Goal: Information Seeking & Learning: Learn about a topic

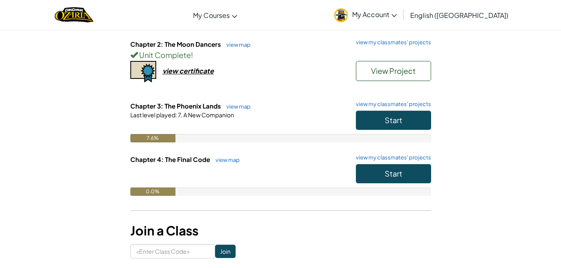
scroll to position [151, 0]
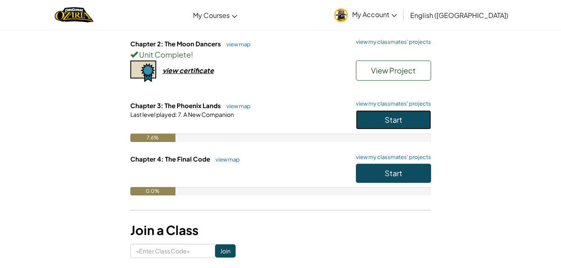
click at [401, 121] on span "Start" at bounding box center [394, 120] width 18 height 10
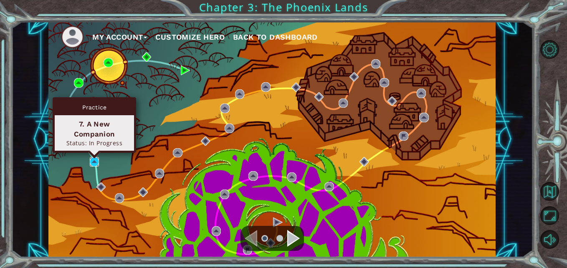
click at [94, 161] on img at bounding box center [94, 161] width 9 height 9
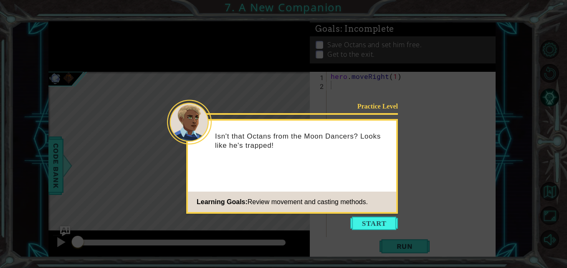
click at [367, 225] on button "Start" at bounding box center [374, 223] width 48 height 13
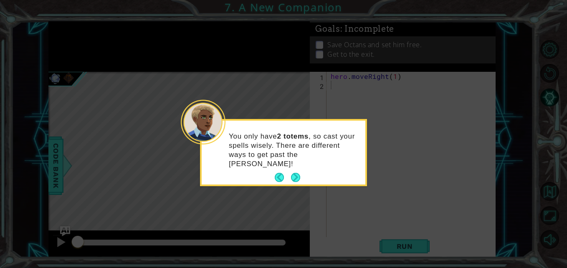
click at [296, 173] on button "Next" at bounding box center [296, 178] width 10 height 10
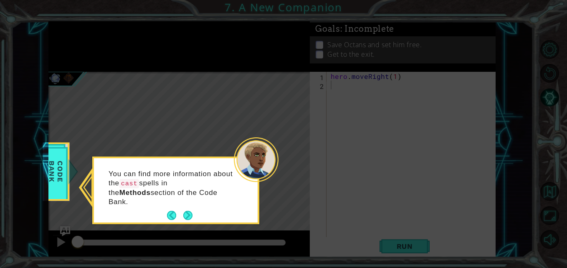
click at [186, 210] on button "Next" at bounding box center [188, 215] width 10 height 10
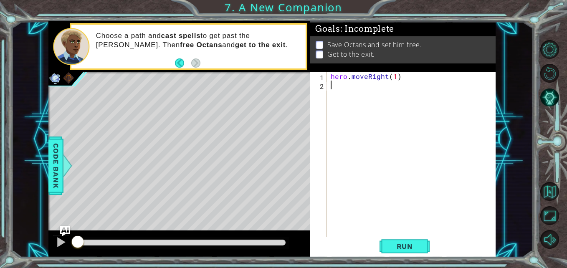
click at [400, 253] on button "Run" at bounding box center [405, 246] width 50 height 18
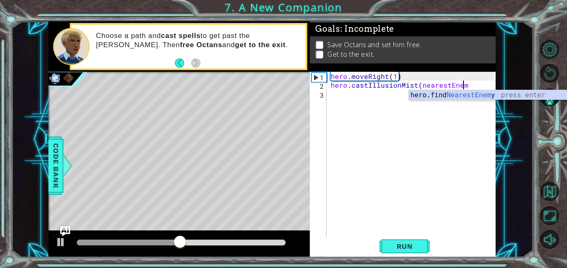
scroll to position [0, 8]
type textarea "hero.castIllusionMist(nearestEnemy)"
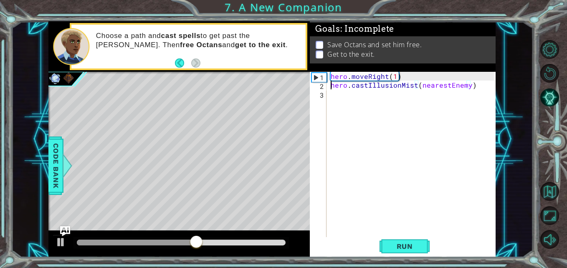
click at [331, 84] on div "hero . moveRight ( 1 ) hero . castIllusionMist ( nearestEnemy )" at bounding box center [413, 164] width 169 height 184
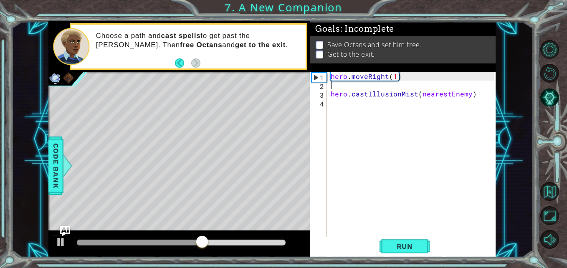
click at [337, 84] on div "hero . moveRight ( 1 ) hero . castIllusionMist ( nearestEnemy )" at bounding box center [413, 164] width 169 height 184
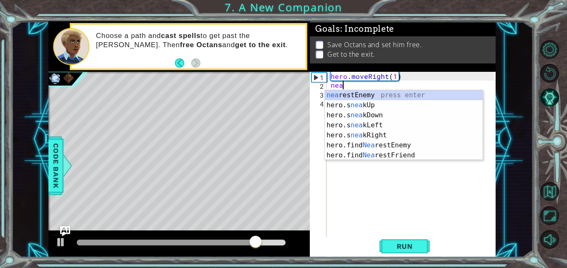
scroll to position [0, 0]
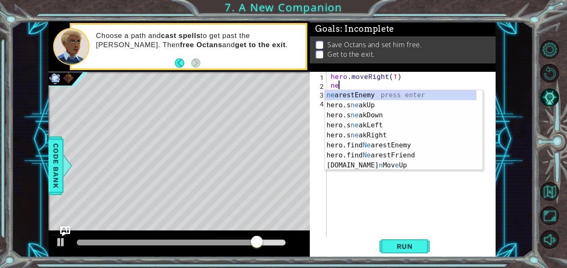
type textarea "n"
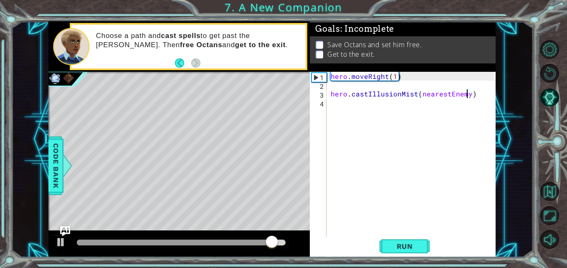
click at [467, 94] on div "hero . moveRight ( 1 ) hero . castIllusionMist ( nearestEnemy )" at bounding box center [413, 164] width 169 height 184
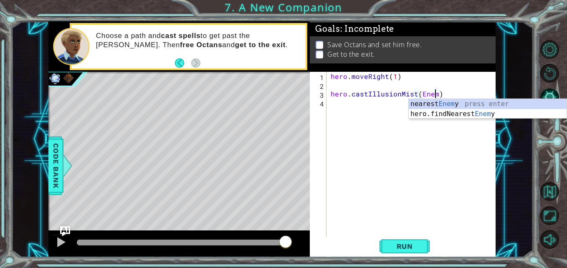
type textarea "hero.castIllusionMist(Enemy)"
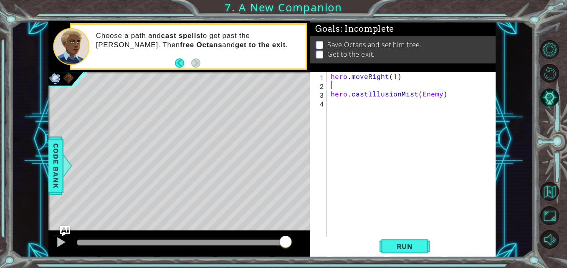
click at [346, 85] on div "hero . moveRight ( 1 ) hero . castIllusionMist ( Enemy )" at bounding box center [413, 164] width 169 height 184
click at [419, 248] on span "Run" at bounding box center [404, 246] width 33 height 8
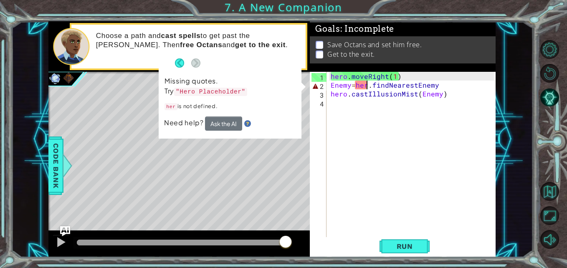
click at [367, 85] on div "hero . moveRight ( 1 ) Enemy = her . findNearestEnemy hero . castIllusionMist (…" at bounding box center [413, 164] width 169 height 184
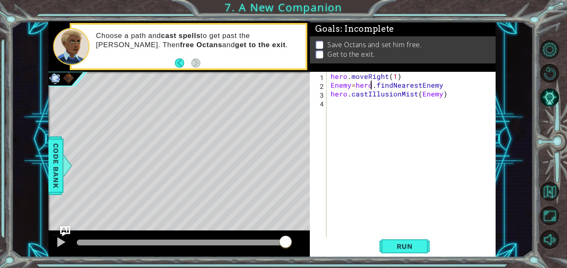
scroll to position [0, 3]
click at [373, 93] on div "hero . moveRight ( 1 ) Enemy = hero . findNearestEnemy hero . castIllusionMist …" at bounding box center [413, 164] width 169 height 184
click at [402, 245] on span "Run" at bounding box center [404, 246] width 33 height 8
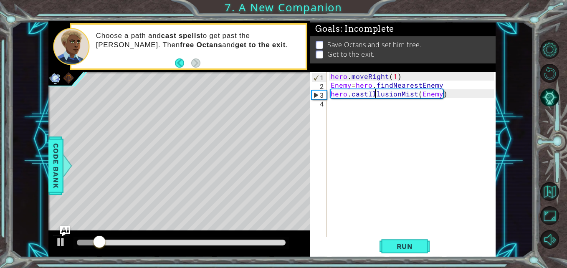
click at [410, 248] on span "Run" at bounding box center [404, 246] width 33 height 8
click at [375, 85] on div "hero . moveRight ( 1 ) Enemy = hero . findNearestEnemy hero . castIllusionMist …" at bounding box center [413, 164] width 169 height 184
click at [415, 242] on button "Run" at bounding box center [405, 246] width 50 height 18
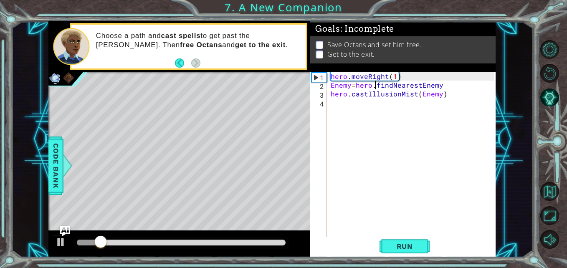
click at [359, 93] on div "hero . moveRight ( 1 ) Enemy = hero . findNearestEnemy hero . castIllusionMist …" at bounding box center [413, 164] width 169 height 184
click at [53, 156] on span "Code Bank" at bounding box center [55, 165] width 13 height 51
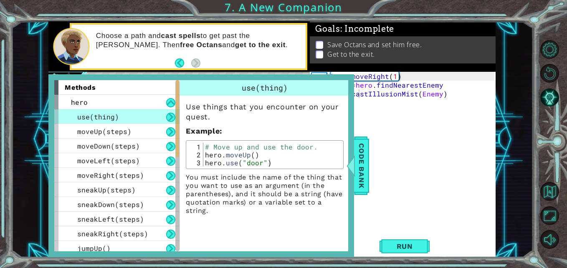
scroll to position [238, 0]
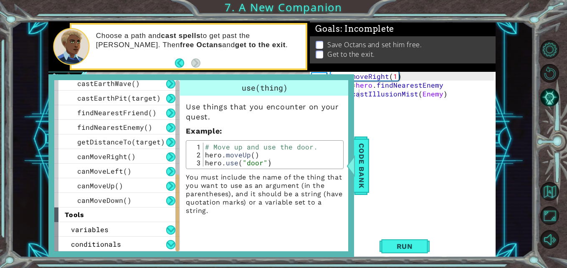
click at [101, 232] on span "variables" at bounding box center [90, 229] width 38 height 9
click at [160, 228] on div "variables" at bounding box center [116, 229] width 125 height 15
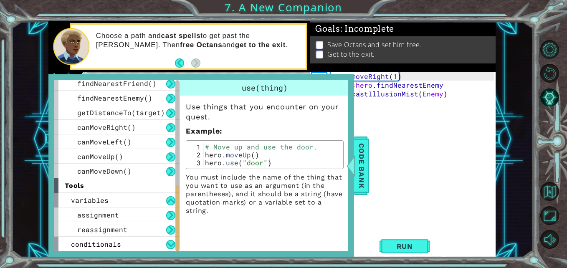
click at [134, 214] on div "assignment" at bounding box center [116, 215] width 125 height 15
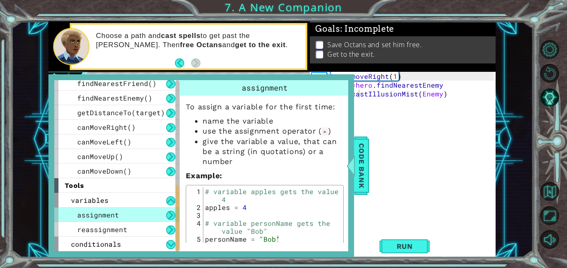
scroll to position [7, 0]
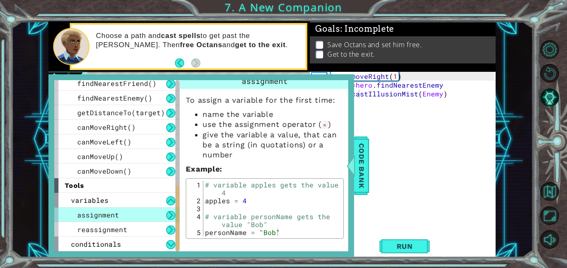
click at [127, 225] on div "reassignment" at bounding box center [116, 229] width 125 height 15
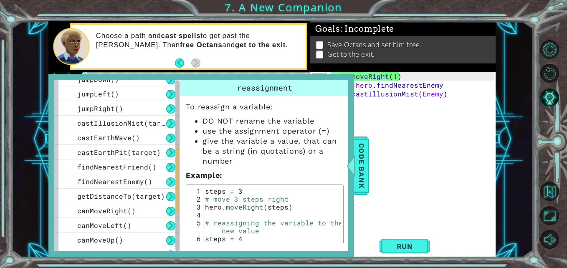
scroll to position [167, 0]
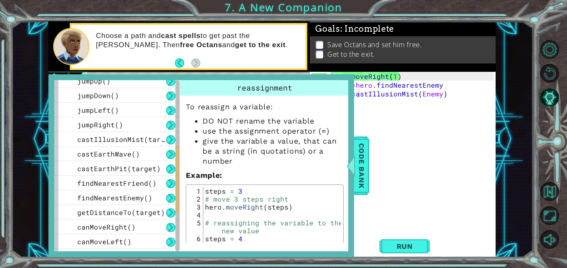
click at [147, 138] on span "castIllusionMist(target)" at bounding box center [127, 139] width 100 height 9
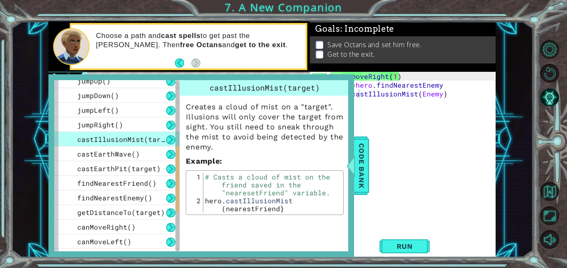
click at [419, 95] on div "hero . moveRight ( 1 ) Enemy = hero . findNearestEnemy hero . castIllusionMist …" at bounding box center [413, 164] width 169 height 184
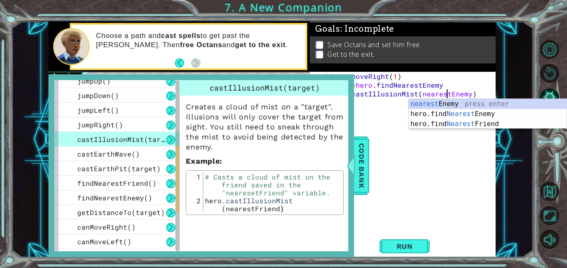
scroll to position [0, 8]
click at [367, 155] on span "Code Bank" at bounding box center [361, 165] width 13 height 51
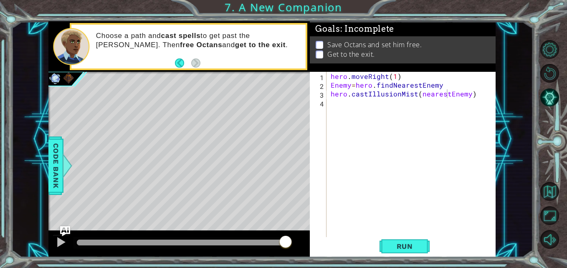
click at [401, 241] on button "Run" at bounding box center [405, 246] width 50 height 18
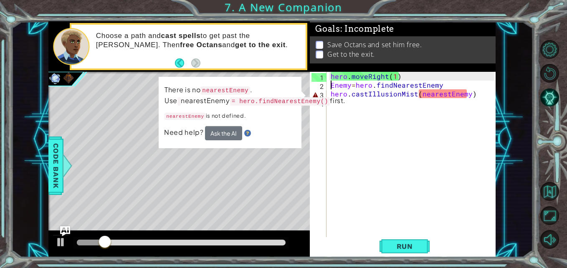
click at [332, 85] on div "hero . moveRight ( 1 ) Enemy = hero . findNearestEnemy hero . castIllusionMist …" at bounding box center [413, 164] width 169 height 184
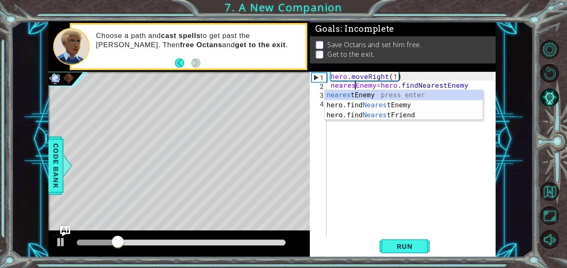
scroll to position [0, 2]
click at [408, 243] on span "Run" at bounding box center [404, 246] width 33 height 8
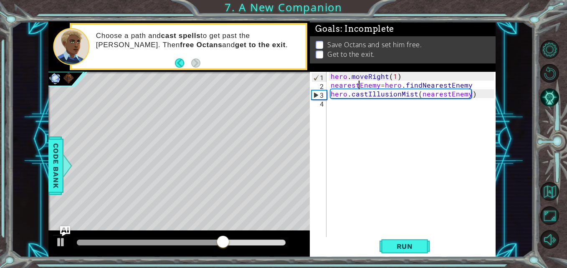
click at [398, 247] on span "Run" at bounding box center [404, 246] width 33 height 8
click at [383, 95] on div "hero . moveRight ( 1 ) nearestEnemy = hero . findNearestEnemy hero . castIllusi…" at bounding box center [413, 164] width 169 height 184
click at [369, 88] on div "hero . moveRight ( 1 ) nearestEnemy = hero . findNearestEnemy hero . castIllusi…" at bounding box center [413, 164] width 169 height 184
click at [396, 97] on div "hero . moveRight ( 1 ) nearestEnemy = hero . findNearestEnemy hero . castIllusi…" at bounding box center [413, 164] width 169 height 184
click at [435, 94] on div "hero . moveRight ( 1 ) nearestEnemy = hero . findNearestEnemy hero . castIllusi…" at bounding box center [413, 164] width 169 height 184
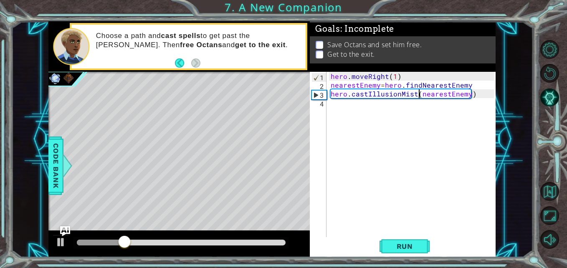
click at [418, 95] on div "hero . moveRight ( 1 ) nearestEnemy = hero . findNearestEnemy hero . castIllusi…" at bounding box center [413, 164] width 169 height 184
click at [472, 97] on div "hero . moveRight ( 1 ) nearestEnemy = hero . findNearestEnemy hero . castIllusi…" at bounding box center [413, 164] width 169 height 184
click at [332, 85] on div "hero . moveRight ( 1 ) nearestEnemy = hero . findNearestEnemy hero . castIllusi…" at bounding box center [413, 164] width 169 height 184
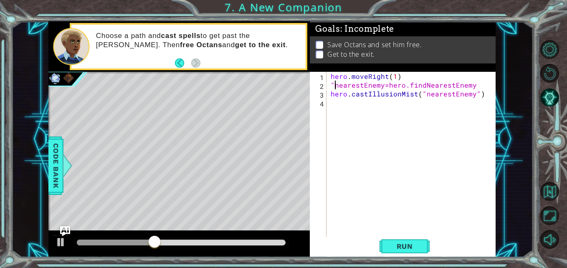
scroll to position [0, 0]
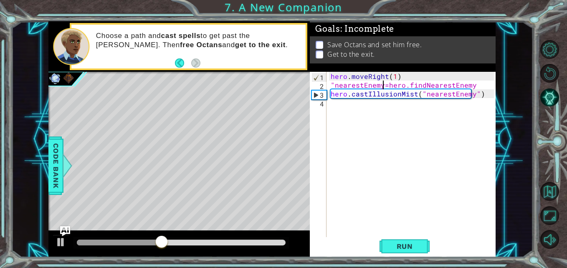
click at [382, 85] on div "hero . moveRight ( 1 ) "nearestEnemy=hero.findNearestEnemy hero . castIllusionM…" at bounding box center [413, 164] width 169 height 184
click at [416, 250] on span "Run" at bounding box center [404, 246] width 33 height 8
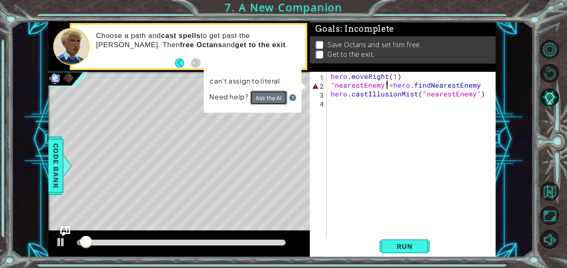
click at [263, 98] on button "Ask the AI" at bounding box center [268, 98] width 37 height 15
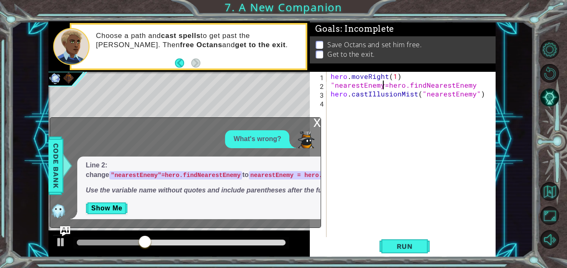
click at [334, 84] on div "hero . moveRight ( 1 ) "nearestEnemy=hero.findNearestEnemy hero . castIllusionM…" at bounding box center [413, 164] width 169 height 184
click at [382, 85] on div "hero . moveRight ( 1 ) ( nearestEnemy = hero . findNearestEnemy hero . castIllu…" at bounding box center [413, 164] width 169 height 184
click at [410, 242] on span "Run" at bounding box center [404, 246] width 33 height 8
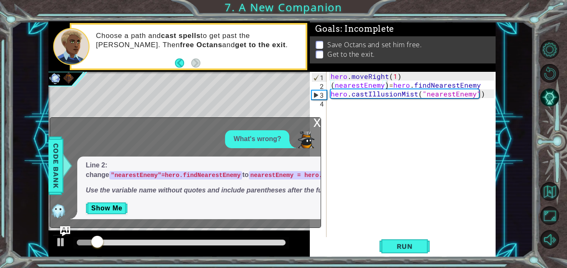
click at [316, 118] on div "x" at bounding box center [317, 122] width 8 height 8
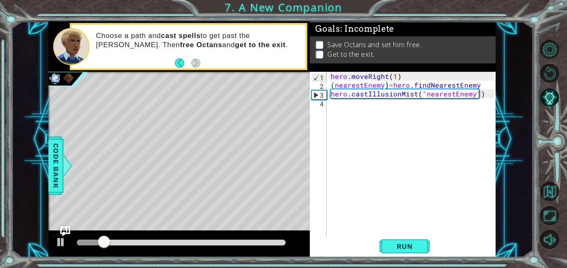
click at [411, 245] on span "Run" at bounding box center [404, 246] width 33 height 8
click at [476, 95] on div "hero . moveRight ( 1 ) ( nearestEnemy ) = hero . findNearestEnemy hero . castIl…" at bounding box center [413, 164] width 169 height 184
click at [421, 93] on div "hero . moveRight ( 1 ) ( nearestEnemy ) = hero . findNearestEnemy hero . castIl…" at bounding box center [413, 164] width 169 height 184
click at [387, 248] on button "Run" at bounding box center [405, 246] width 50 height 18
click at [331, 86] on div "hero . moveRight ( 1 ) ( nearestEnemy ) = hero . findNearestEnemy hero . castIl…" at bounding box center [413, 164] width 169 height 184
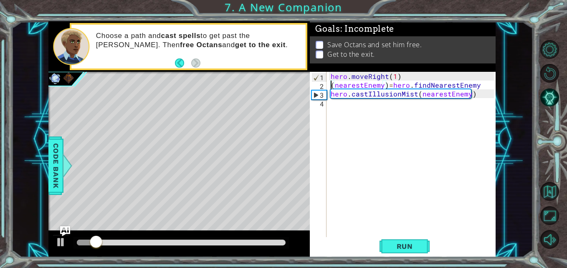
click at [474, 87] on div "hero . moveRight ( 1 ) ( nearestEnemy ) = hero . findNearestEnemy hero . castIl…" at bounding box center [413, 164] width 169 height 184
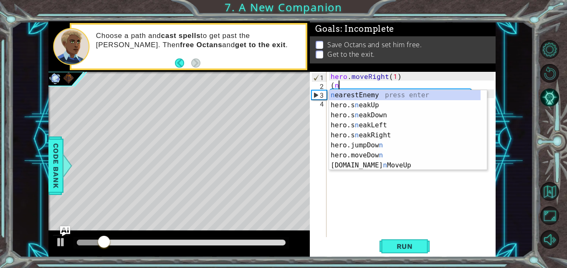
scroll to position [0, 0]
type textarea "("
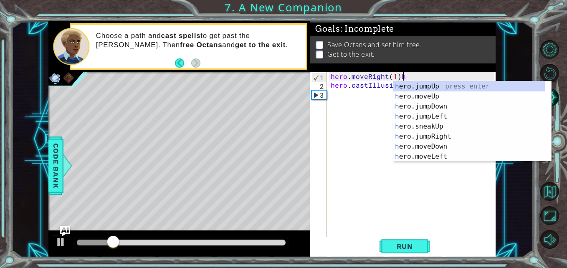
type textarea "hero.moveRight(1)"
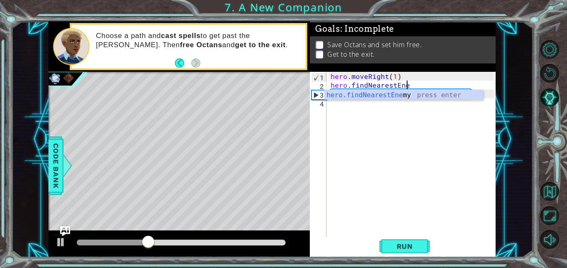
type textarea "hero.findNearestEnemy"
click at [413, 94] on div "hero . moveRight ( 1 ) hero . findNearestEnemy ( ) hero . castIllusionMist ( ne…" at bounding box center [413, 164] width 169 height 184
click at [402, 251] on span "Run" at bounding box center [404, 246] width 33 height 8
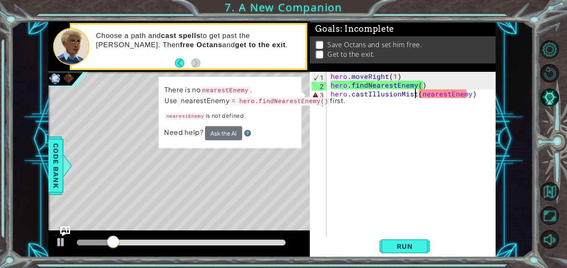
click at [422, 95] on div "hero . moveRight ( 1 ) hero . findNearestEnemy ( ) hero . castIllusionMist ( ne…" at bounding box center [413, 164] width 169 height 184
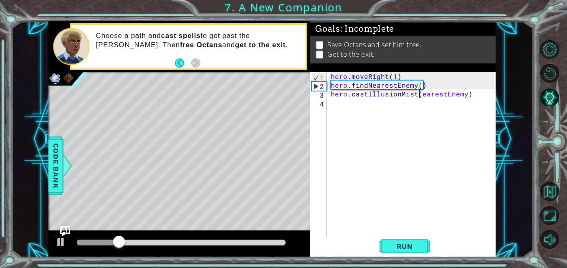
scroll to position [0, 6]
click at [418, 95] on div "hero . moveRight ( 1 ) hero . findNearestEnemy ( ) hero . castIllusionMist ( Ne…" at bounding box center [413, 164] width 169 height 184
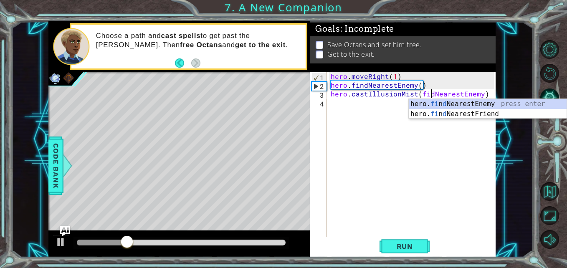
scroll to position [0, 7]
click at [399, 238] on button "Run" at bounding box center [405, 246] width 50 height 18
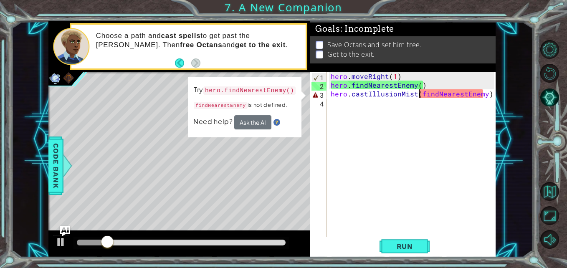
click at [419, 94] on div "hero . moveRight ( 1 ) hero . findNearestEnemy ( ) hero . castIllusionMist ( fi…" at bounding box center [413, 164] width 169 height 184
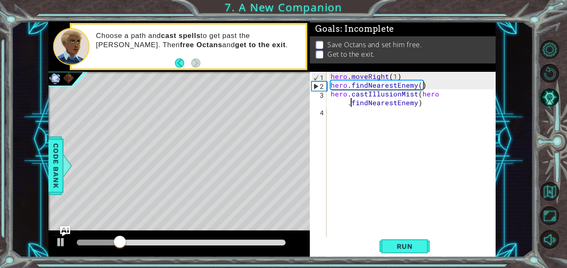
scroll to position [0, 7]
click at [395, 249] on span "Run" at bounding box center [404, 246] width 33 height 8
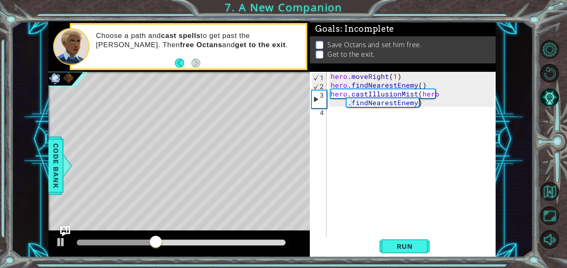
click at [412, 242] on button "Run" at bounding box center [405, 246] width 50 height 18
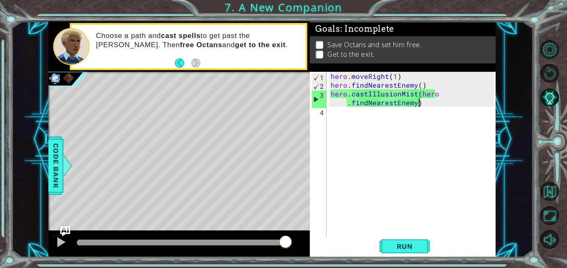
click at [428, 103] on div "hero . moveRight ( 1 ) hero . findNearestEnemy ( ) hero . castIllusionMist ( he…" at bounding box center [413, 164] width 169 height 184
click at [417, 104] on div "hero . moveRight ( 1 ) hero . findNearestEnemy ( ) hero . castIllusionMist ( he…" at bounding box center [413, 164] width 169 height 184
click at [435, 105] on div "hero . moveRight ( 1 ) hero . findNearestEnemy ( ) hero . castIllusionMist ( he…" at bounding box center [413, 164] width 169 height 184
click at [407, 245] on span "Run" at bounding box center [404, 246] width 33 height 8
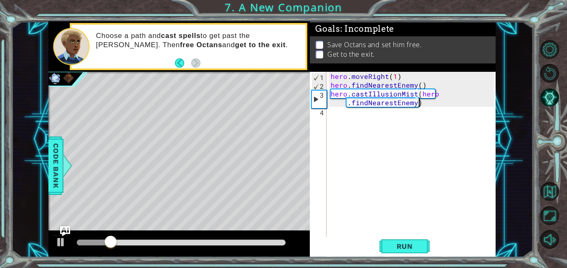
click at [415, 106] on div "hero . moveRight ( 1 ) hero . findNearestEnemy ( ) hero . castIllusionMist ( he…" at bounding box center [413, 164] width 169 height 184
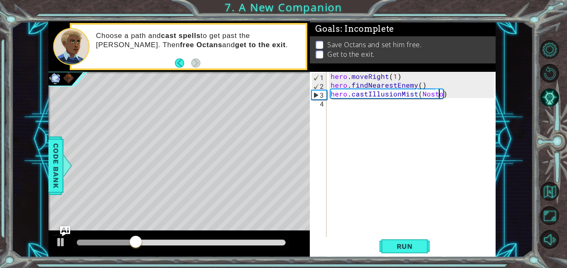
scroll to position [0, 7]
click at [395, 247] on span "Run" at bounding box center [404, 246] width 33 height 8
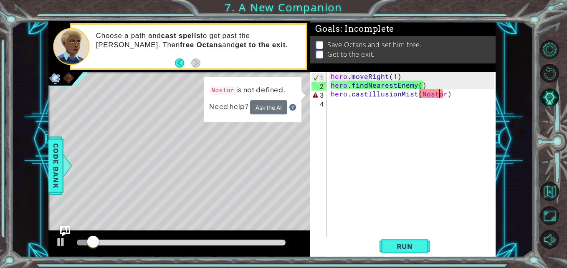
click at [439, 95] on div "hero . moveRight ( 1 ) hero . findNearestEnemy ( ) hero . castIllusionMist ( No…" at bounding box center [413, 164] width 169 height 184
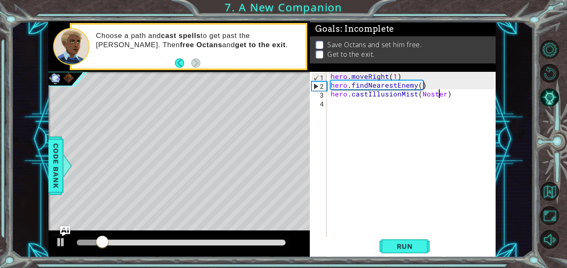
type textarea "hero.castIllusionMist(Noster)"
click at [406, 245] on span "Run" at bounding box center [404, 246] width 33 height 8
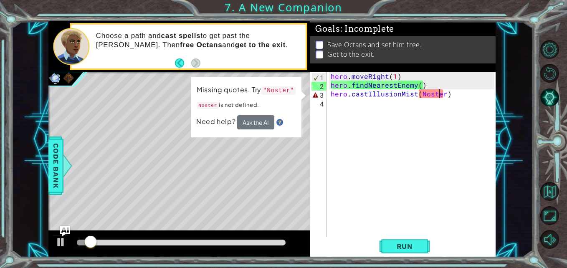
click at [330, 92] on div "hero . moveRight ( 1 ) hero . findNearestEnemy ( ) hero . castIllusionMist ( No…" at bounding box center [413, 164] width 169 height 184
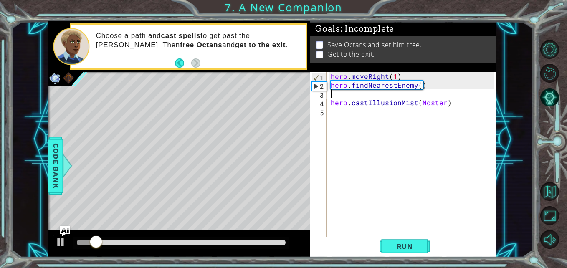
click at [336, 93] on div "hero . moveRight ( 1 ) hero . findNearestEnemy ( ) hero . castIllusionMist ( No…" at bounding box center [413, 164] width 169 height 184
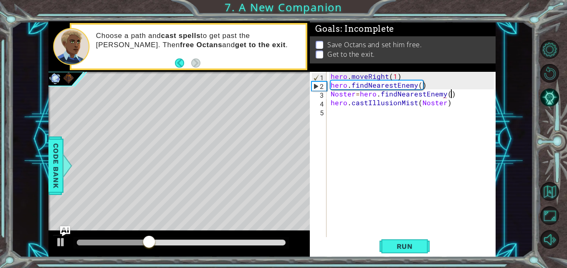
scroll to position [0, 7]
type textarea "Noster=hero.findNearestEnemy()"
click at [409, 254] on button "Run" at bounding box center [405, 246] width 50 height 18
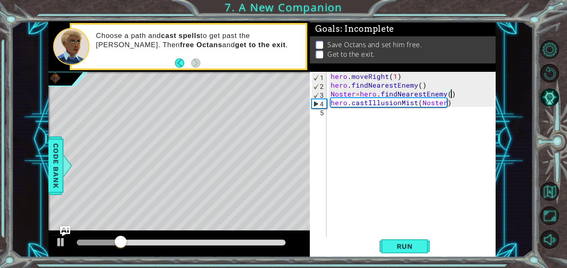
click at [344, 114] on div "hero . moveRight ( 1 ) hero . findNearestEnemy ( ) Noster = hero . findNearestE…" at bounding box center [413, 164] width 169 height 184
type textarea "hero.sneakRight(2)"
click at [407, 239] on button "Run" at bounding box center [405, 246] width 50 height 18
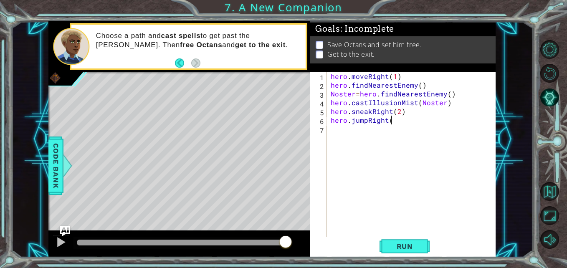
scroll to position [0, 4]
type textarea "hero.jumpRight()"
click at [394, 237] on button "Run" at bounding box center [405, 246] width 50 height 18
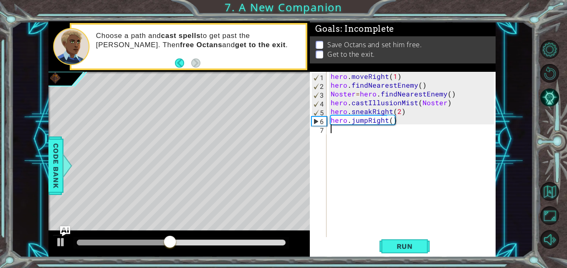
click at [345, 126] on div "hero . moveRight ( 1 ) hero . findNearestEnemy ( ) Noster = hero . findNearestE…" at bounding box center [413, 164] width 169 height 184
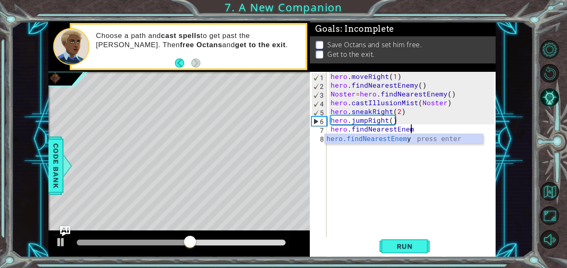
scroll to position [0, 5]
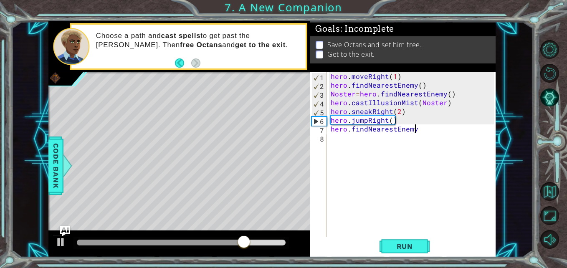
click at [425, 128] on div "hero . moveRight ( 1 ) hero . findNearestEnemy ( ) Noster = hero . findNearestE…" at bounding box center [413, 164] width 169 height 184
type textarea "hero.findNearestEnemy()"
click at [343, 138] on div "hero . moveRight ( 1 ) hero . findNearestEnemy ( ) Noster = hero . findNearestE…" at bounding box center [413, 164] width 169 height 184
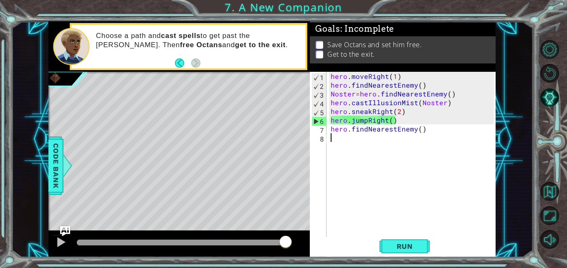
click at [398, 248] on span "Run" at bounding box center [404, 246] width 33 height 8
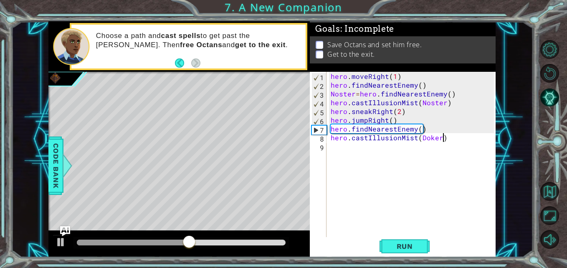
scroll to position [0, 7]
type textarea "hero.castIllusionMist(Doker)"
click at [403, 251] on button "Run" at bounding box center [405, 246] width 50 height 18
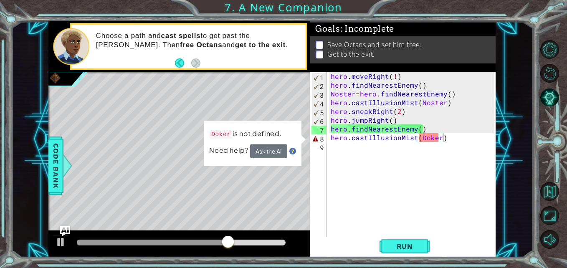
click at [388, 241] on button "Run" at bounding box center [405, 246] width 50 height 18
click at [363, 149] on div "hero . moveRight ( 1 ) hero . findNearestEnemy ( ) Noster = hero . findNearestE…" at bounding box center [413, 164] width 169 height 184
click at [330, 137] on div "hero . moveRight ( 1 ) hero . findNearestEnemy ( ) Noster = hero . findNearestE…" at bounding box center [413, 164] width 169 height 184
type textarea "hero.castIllusionMist(Doker)"
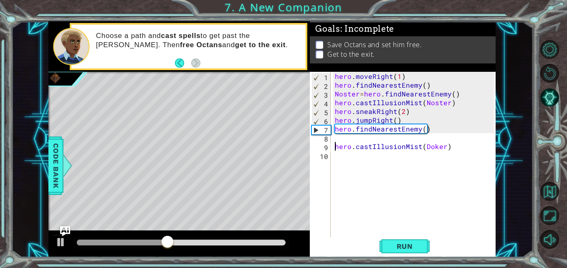
click at [340, 135] on div "hero . moveRight ( 1 ) hero . findNearestEnemy ( ) Noster = hero . findNearestE…" at bounding box center [415, 164] width 165 height 184
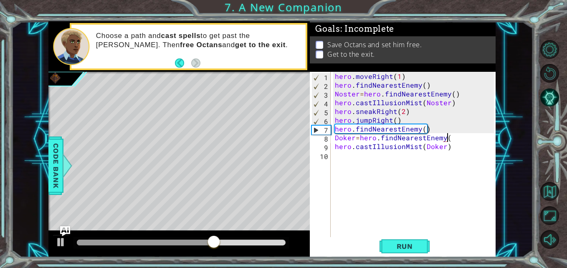
scroll to position [0, 7]
click at [405, 243] on span "Run" at bounding box center [404, 246] width 33 height 8
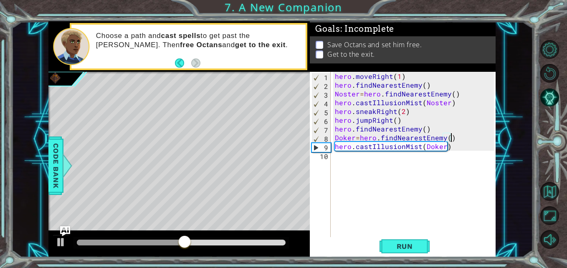
click at [418, 148] on div "hero . moveRight ( 1 ) hero . findNearestEnemy ( ) Noster = hero . findNearestE…" at bounding box center [415, 164] width 165 height 184
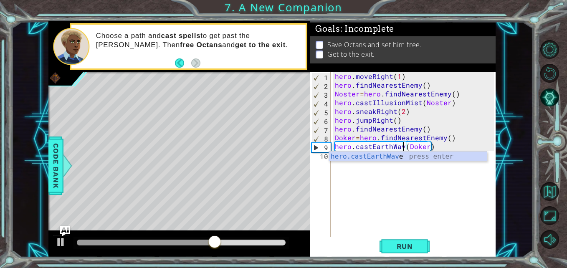
scroll to position [0, 5]
type textarea "hero.castEarthWave(Doker)"
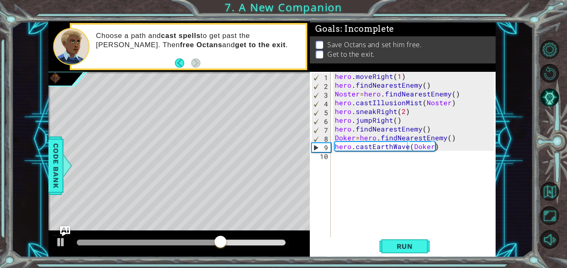
click at [399, 250] on span "Run" at bounding box center [404, 246] width 33 height 8
click at [349, 155] on div "hero . moveRight ( 1 ) hero . findNearestEnemy ( ) Noster = hero . findNearestE…" at bounding box center [415, 164] width 165 height 184
type textarea "hero.moveRight()"
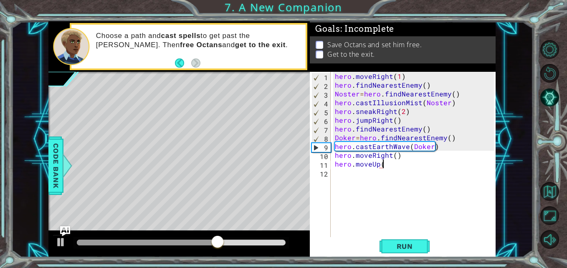
type textarea "hero.moveUp()"
type textarea "hero.moveLeft()"
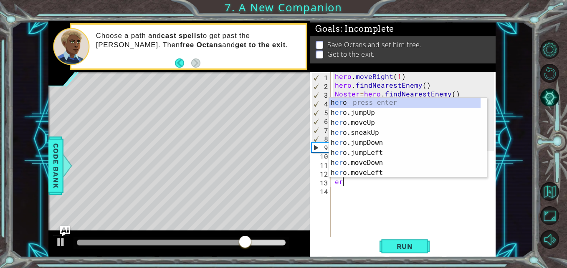
type textarea "e"
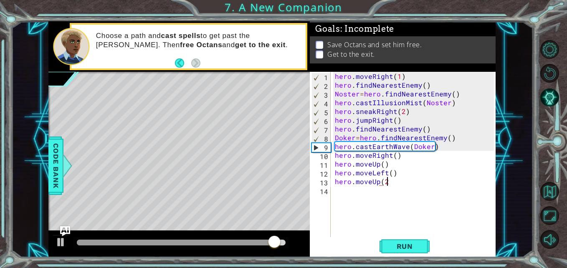
scroll to position [0, 3]
type textarea "hero.moveUp(2)"
click at [407, 245] on span "Run" at bounding box center [404, 246] width 33 height 8
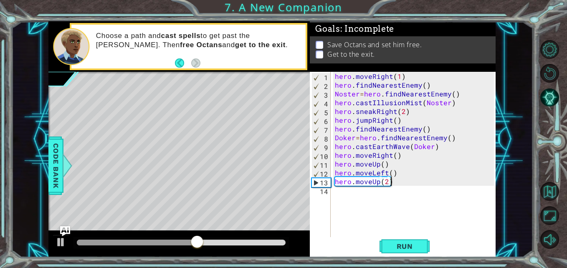
click at [351, 192] on div "hero . moveRight ( 1 ) hero . findNearestEnemy ( ) Noster = hero . findNearestE…" at bounding box center [415, 164] width 165 height 184
type textarea "hero.use("bell")"
click at [400, 237] on button "Run" at bounding box center [405, 246] width 50 height 18
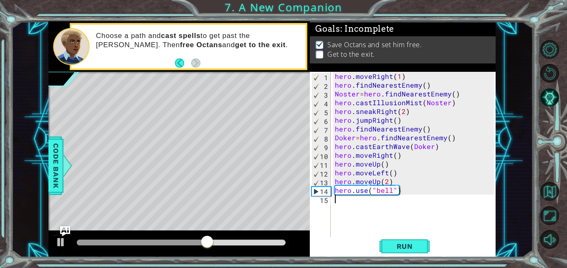
click at [382, 203] on div "hero . moveRight ( 1 ) hero . findNearestEnemy ( ) Noster = hero . findNearestE…" at bounding box center [415, 164] width 165 height 184
type textarea "hero.moveRight(2)"
click at [407, 240] on button "Run" at bounding box center [405, 246] width 50 height 18
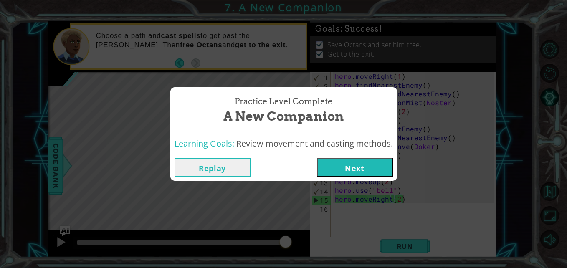
click at [337, 165] on button "Next" at bounding box center [355, 167] width 76 height 19
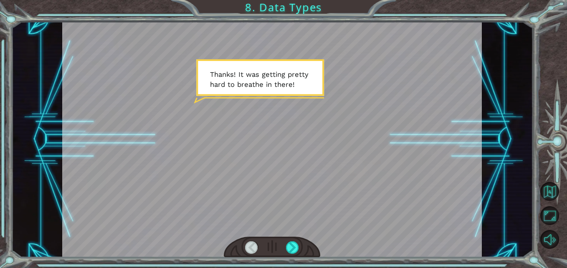
click at [293, 243] on div at bounding box center [292, 247] width 13 height 13
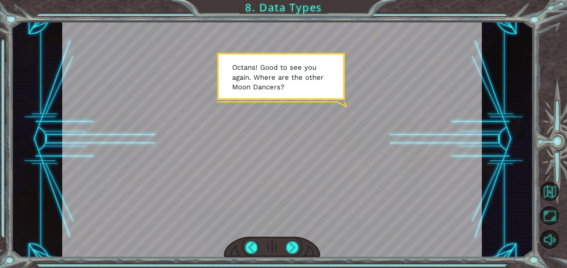
click at [292, 248] on div at bounding box center [292, 247] width 13 height 13
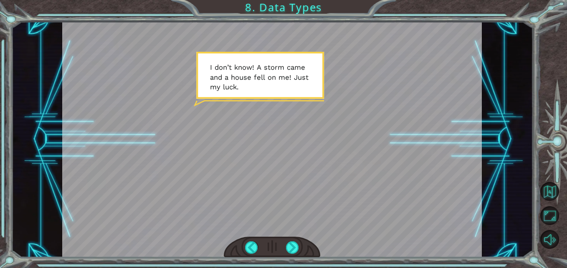
click at [289, 248] on div at bounding box center [292, 247] width 13 height 13
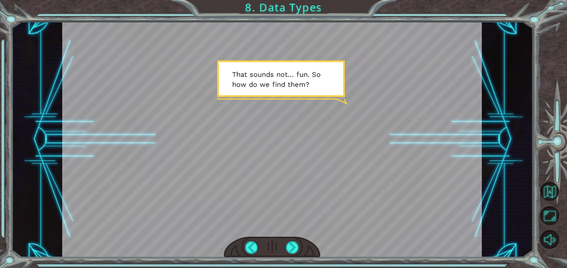
click at [296, 250] on div at bounding box center [292, 247] width 13 height 13
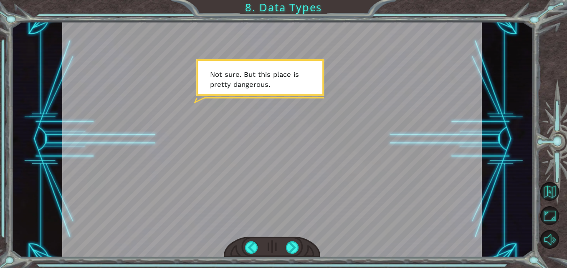
click at [293, 248] on div at bounding box center [292, 247] width 13 height 13
click at [293, 250] on div at bounding box center [292, 247] width 13 height 13
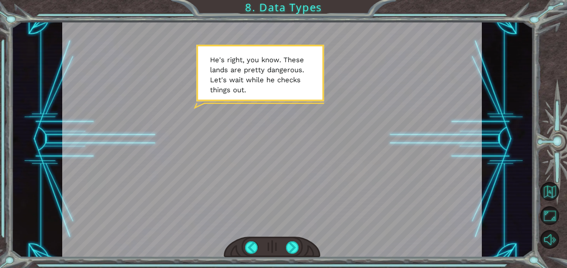
click at [293, 246] on div at bounding box center [292, 247] width 13 height 13
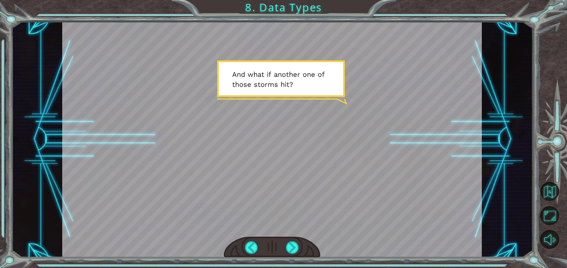
click at [293, 248] on div at bounding box center [292, 247] width 13 height 13
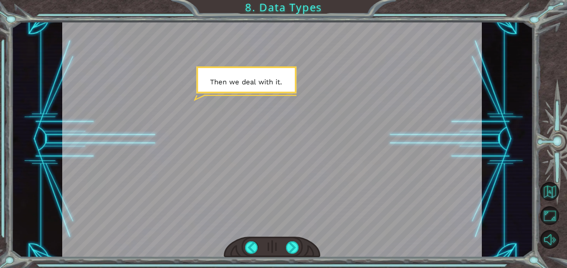
click at [290, 243] on div at bounding box center [292, 247] width 13 height 13
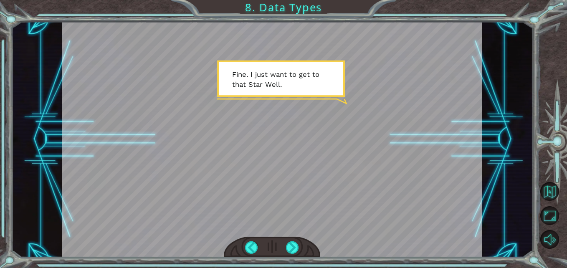
click at [294, 248] on div at bounding box center [292, 247] width 13 height 13
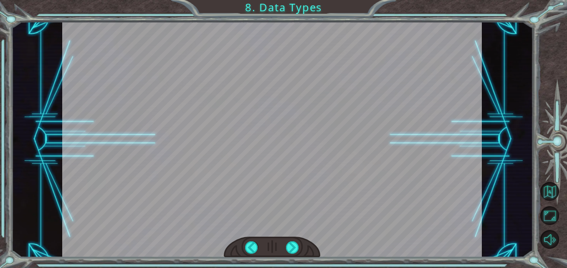
click at [291, 246] on div at bounding box center [292, 247] width 13 height 13
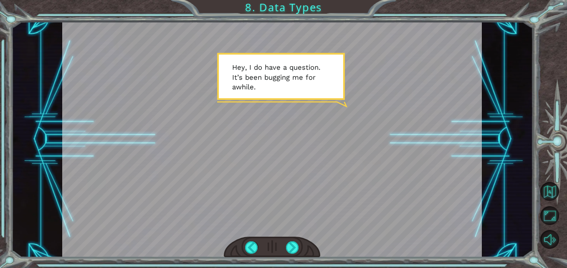
click at [289, 245] on div at bounding box center [292, 247] width 13 height 13
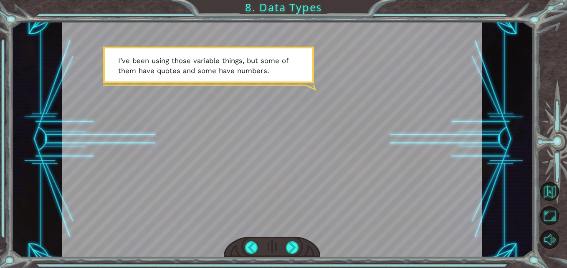
click at [290, 249] on div at bounding box center [292, 247] width 13 height 13
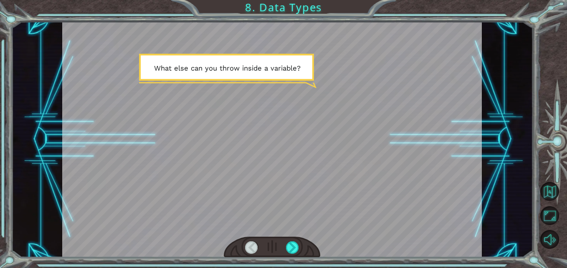
click at [290, 249] on div at bounding box center [292, 247] width 13 height 13
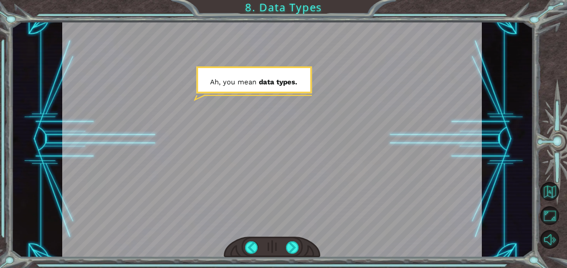
click at [293, 247] on div at bounding box center [292, 247] width 13 height 13
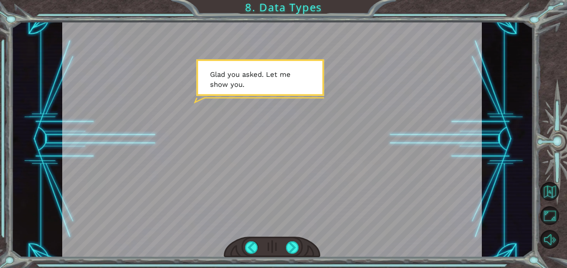
click at [293, 247] on div at bounding box center [292, 247] width 13 height 13
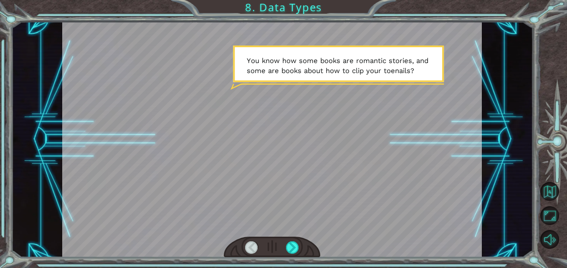
click at [290, 245] on div at bounding box center [292, 247] width 13 height 13
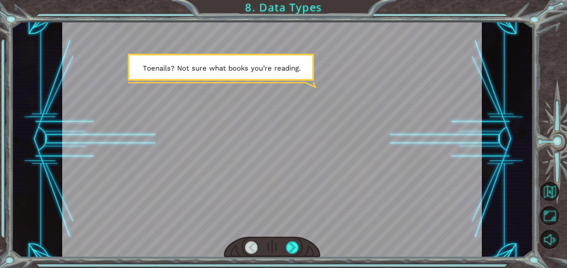
click at [289, 243] on div at bounding box center [292, 247] width 13 height 13
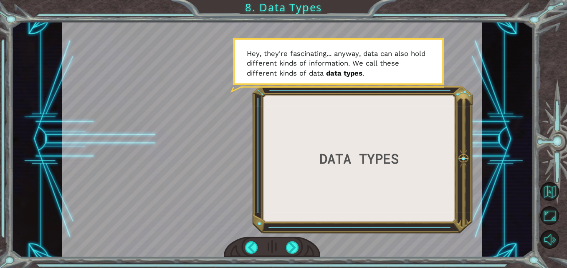
click at [290, 248] on div at bounding box center [292, 247] width 13 height 13
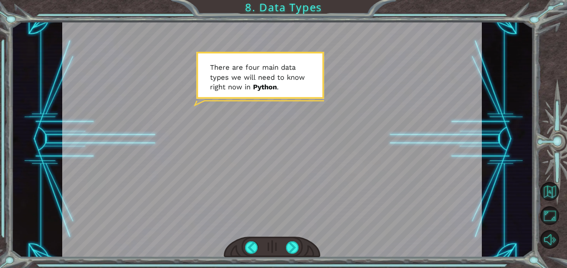
click at [292, 251] on div at bounding box center [292, 247] width 13 height 13
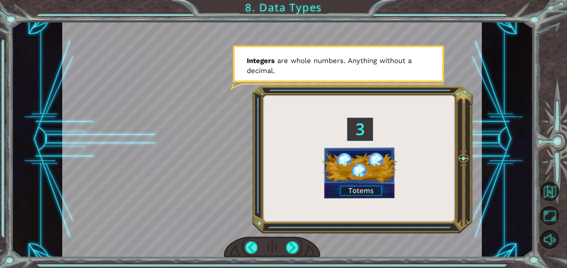
click at [294, 241] on div at bounding box center [292, 247] width 13 height 13
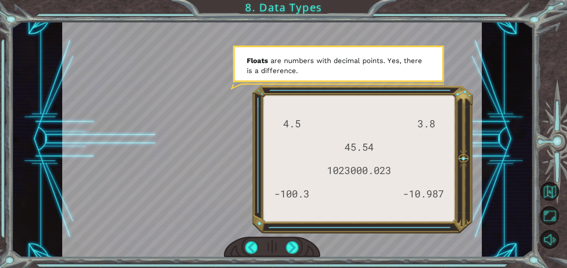
click at [295, 247] on div at bounding box center [292, 247] width 13 height 13
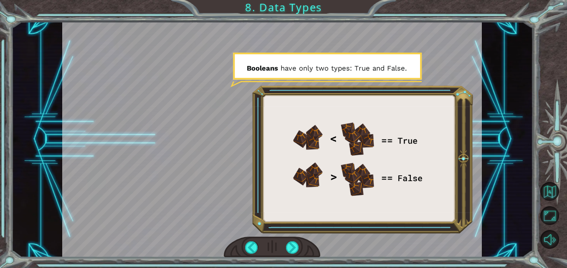
click at [294, 246] on div at bounding box center [292, 247] width 13 height 13
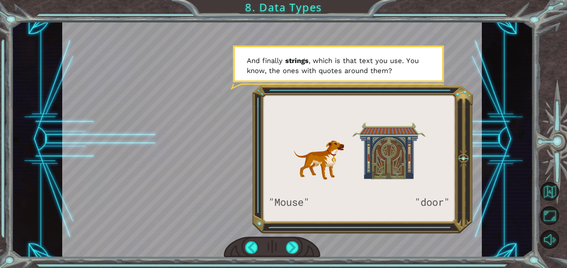
click at [292, 243] on div at bounding box center [292, 247] width 13 height 13
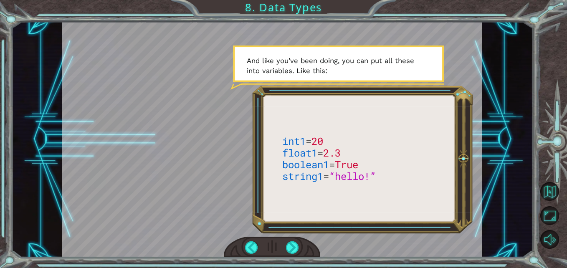
click at [289, 245] on div at bounding box center [292, 247] width 13 height 13
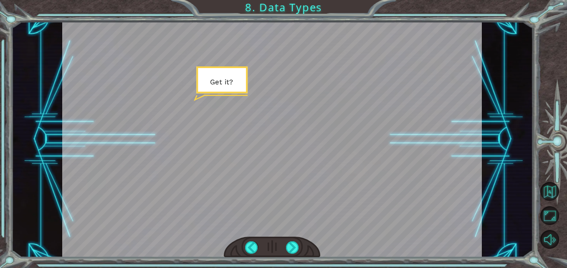
click at [296, 246] on div at bounding box center [292, 247] width 13 height 13
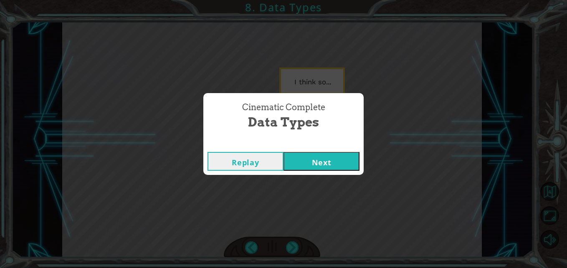
click at [304, 158] on button "Next" at bounding box center [321, 161] width 76 height 19
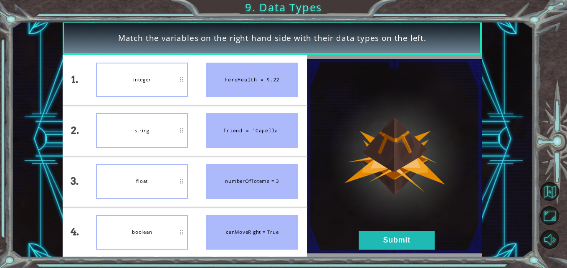
click at [408, 246] on button "Submit" at bounding box center [397, 240] width 76 height 19
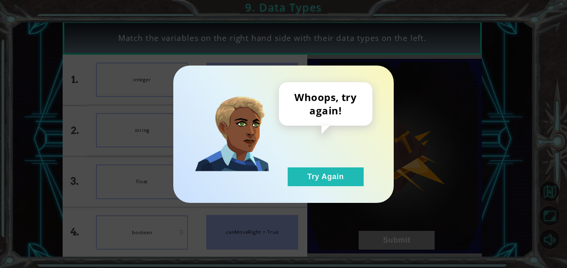
click at [326, 176] on button "Try Again" at bounding box center [326, 176] width 76 height 19
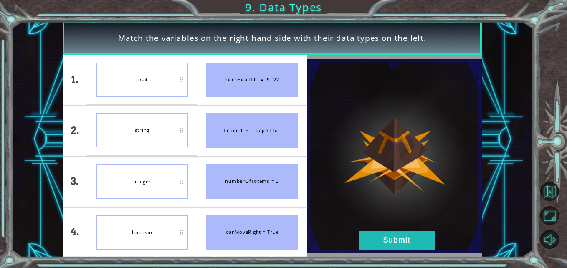
click at [387, 240] on button "Submit" at bounding box center [397, 240] width 76 height 19
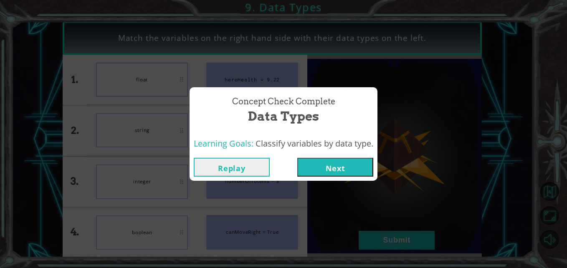
click at [337, 165] on button "Next" at bounding box center [335, 167] width 76 height 19
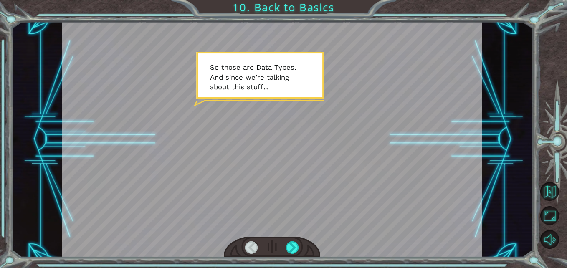
click at [294, 248] on div at bounding box center [292, 247] width 13 height 13
click at [295, 248] on div at bounding box center [292, 247] width 13 height 13
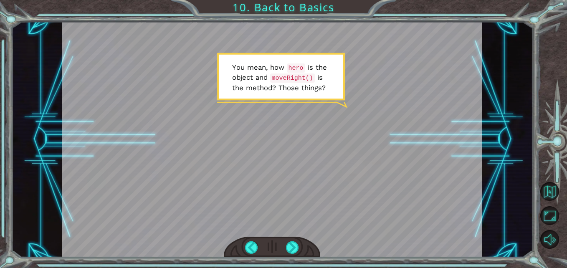
click at [294, 248] on div at bounding box center [292, 247] width 13 height 13
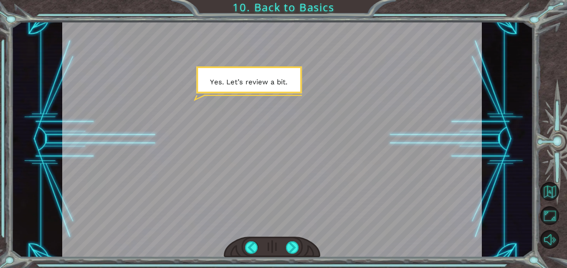
click at [293, 247] on div at bounding box center [292, 247] width 13 height 13
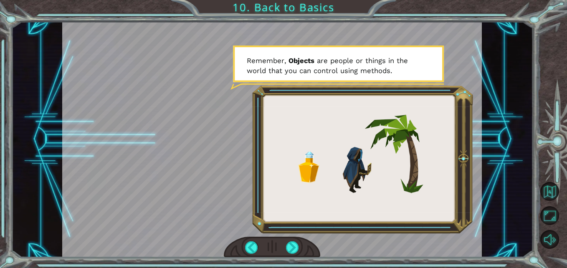
click at [294, 248] on div at bounding box center [292, 247] width 13 height 13
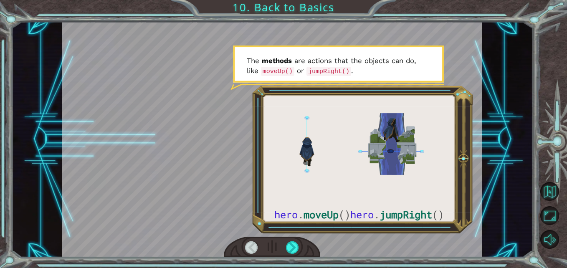
click at [287, 251] on div at bounding box center [292, 247] width 13 height 13
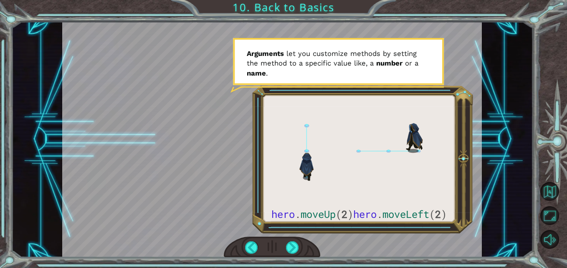
click at [291, 248] on div at bounding box center [292, 247] width 13 height 13
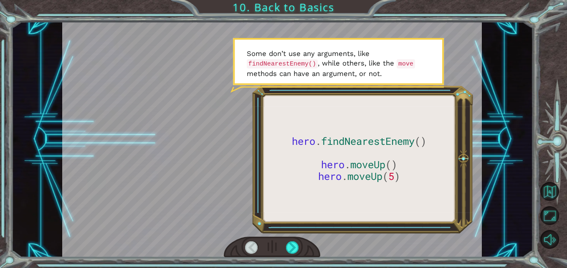
click at [292, 243] on div at bounding box center [292, 247] width 13 height 13
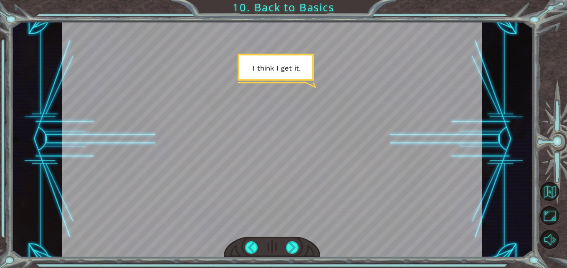
click at [295, 247] on div at bounding box center [292, 247] width 13 height 13
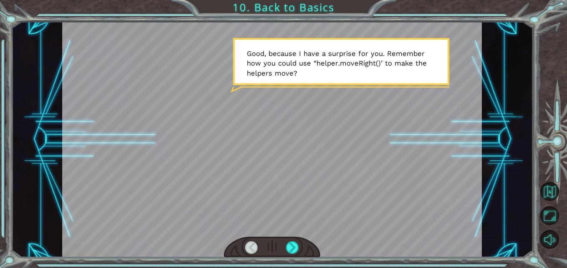
click at [293, 248] on div at bounding box center [292, 247] width 13 height 13
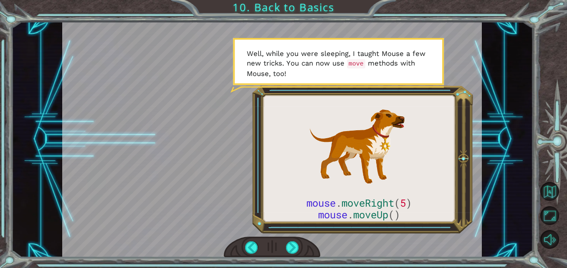
click at [294, 241] on div at bounding box center [292, 247] width 13 height 13
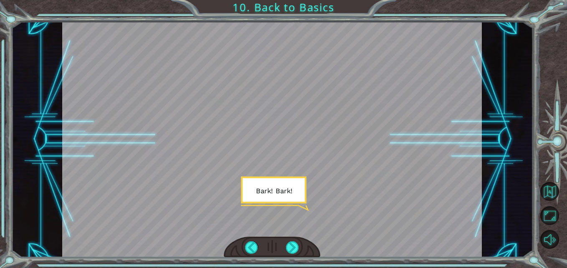
click at [291, 246] on div at bounding box center [292, 247] width 13 height 13
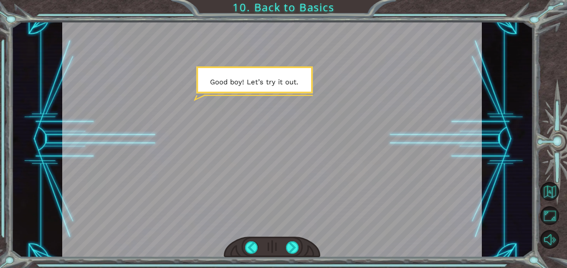
click at [293, 247] on div at bounding box center [292, 247] width 13 height 13
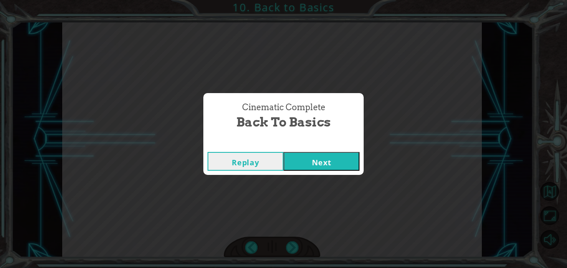
click at [299, 164] on button "Next" at bounding box center [321, 161] width 76 height 19
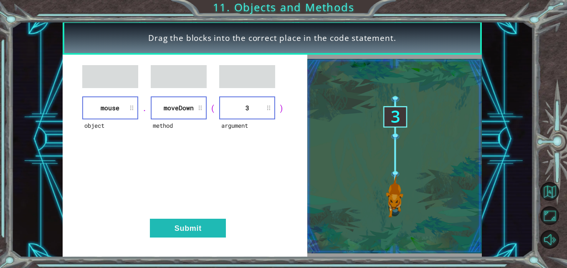
click at [200, 223] on button "Submit" at bounding box center [188, 228] width 76 height 19
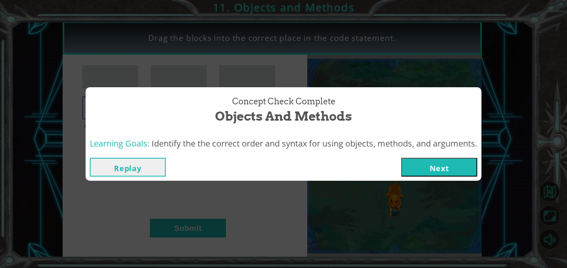
click at [427, 170] on button "Next" at bounding box center [439, 167] width 76 height 19
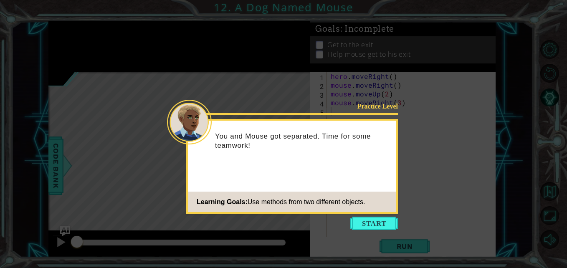
click at [384, 222] on button "Start" at bounding box center [374, 223] width 48 height 13
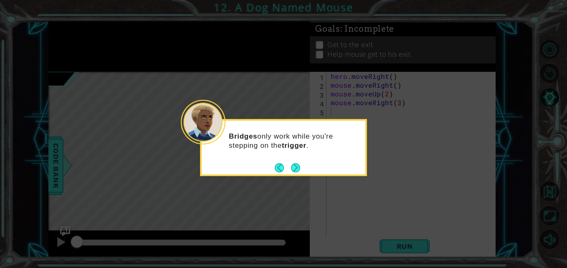
click at [293, 167] on button "Next" at bounding box center [295, 167] width 13 height 13
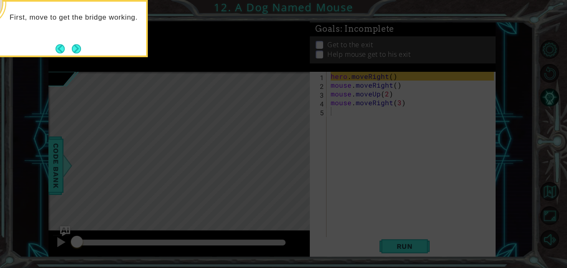
click at [73, 48] on button "Next" at bounding box center [76, 48] width 15 height 15
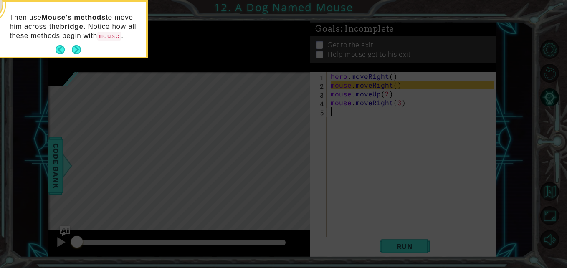
click at [80, 52] on button "Next" at bounding box center [76, 49] width 15 height 15
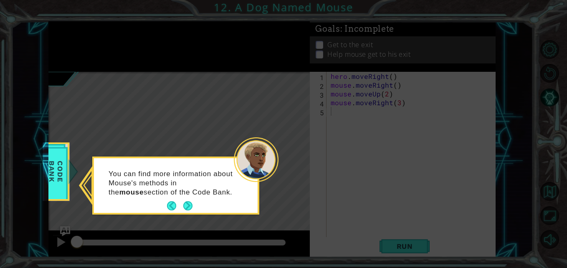
click at [187, 203] on button "Next" at bounding box center [188, 206] width 15 height 15
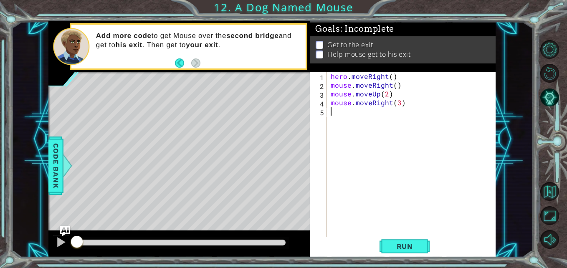
click at [402, 246] on span "Run" at bounding box center [404, 246] width 33 height 8
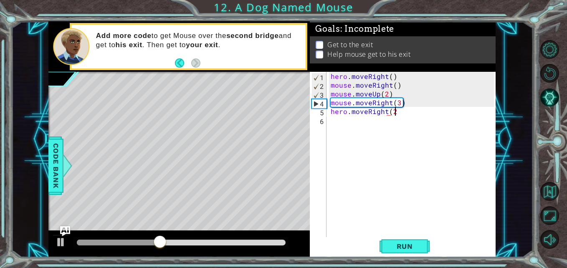
scroll to position [0, 4]
type textarea "hero.moveRight(2)"
click at [405, 244] on span "Run" at bounding box center [404, 246] width 33 height 8
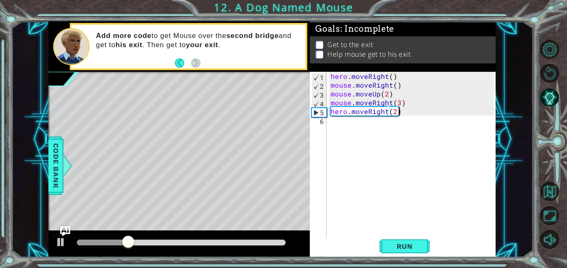
click at [339, 123] on div "hero . moveRight ( ) mouse . moveRight ( ) mouse . moveUp ( 2 ) mouse . moveRig…" at bounding box center [413, 164] width 169 height 184
type textarea "mouse.moveDown(2)"
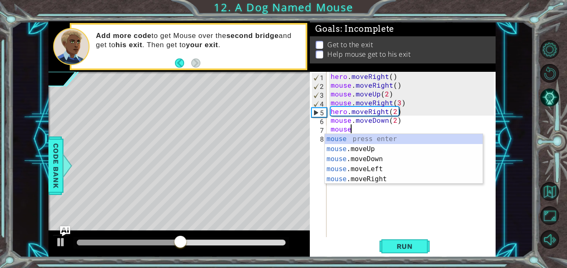
scroll to position [0, 1]
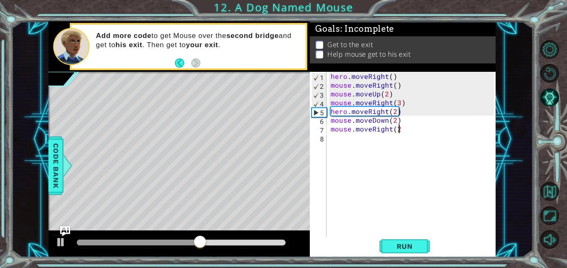
type textarea "mouse.moveRight(2)"
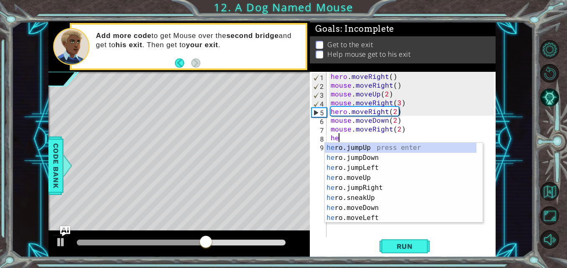
scroll to position [0, 0]
type textarea "h"
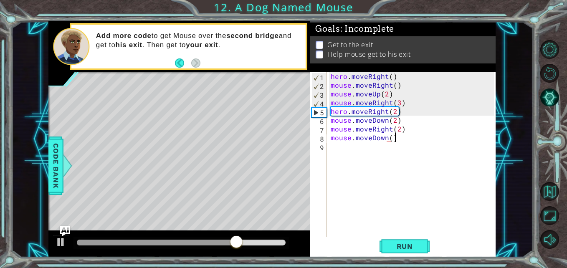
scroll to position [0, 4]
type textarea "mouse.moveDown()"
click at [403, 243] on span "Run" at bounding box center [404, 246] width 33 height 8
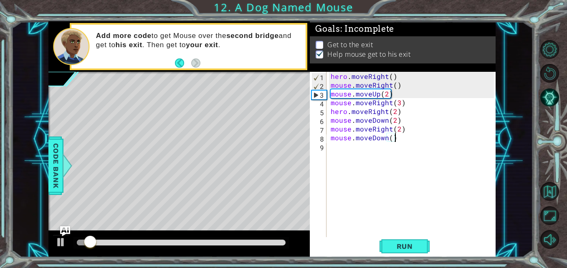
click at [347, 148] on div "hero . moveRight ( ) mouse . moveRight ( ) mouse . moveUp ( 2 ) mouse . moveRig…" at bounding box center [413, 164] width 169 height 184
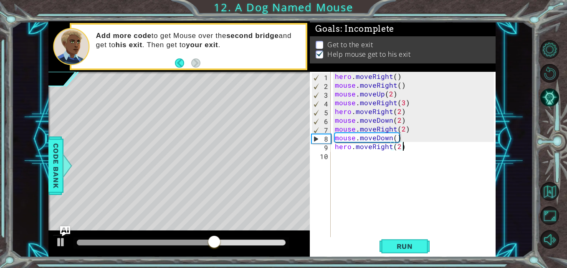
type textarea "hero.moveRight(2)"
click at [410, 256] on div "hero.moveRight(2) 1 2 3 4 5 6 7 8 9 10 hero . moveRight ( ) mouse . moveRight (…" at bounding box center [403, 165] width 186 height 186
click at [401, 239] on button "Run" at bounding box center [405, 246] width 50 height 18
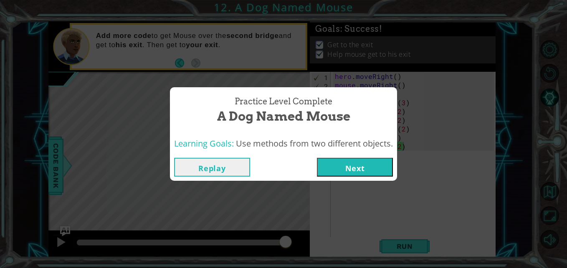
click at [354, 164] on button "Next" at bounding box center [355, 167] width 76 height 19
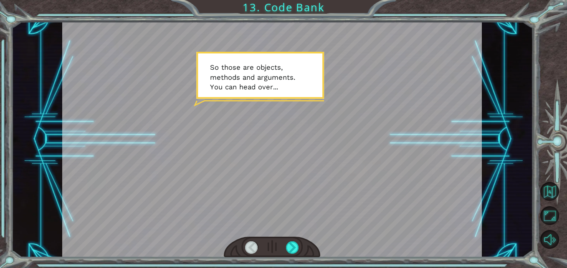
click at [291, 247] on div at bounding box center [292, 247] width 13 height 13
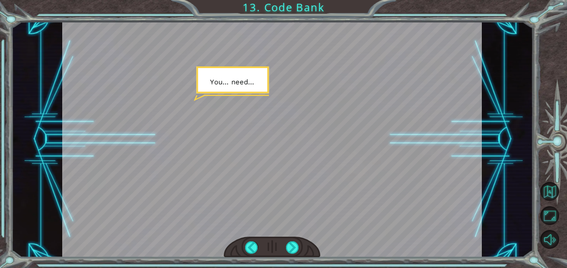
click at [291, 247] on div at bounding box center [292, 247] width 13 height 13
click at [292, 251] on div at bounding box center [292, 247] width 13 height 13
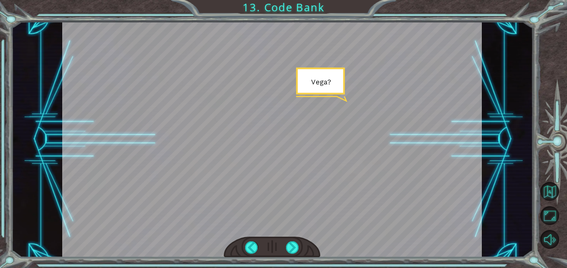
click at [292, 248] on div at bounding box center [292, 247] width 13 height 13
click at [289, 247] on div at bounding box center [292, 247] width 13 height 13
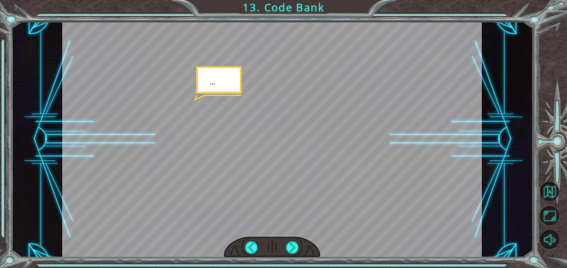
click at [291, 248] on div at bounding box center [292, 247] width 13 height 13
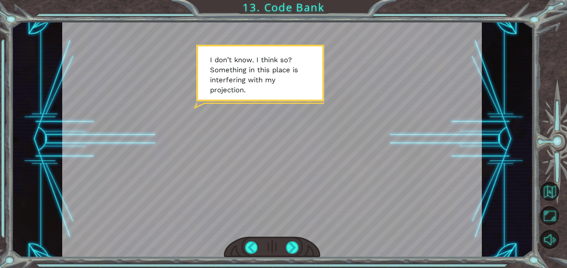
click at [294, 246] on div at bounding box center [292, 247] width 13 height 13
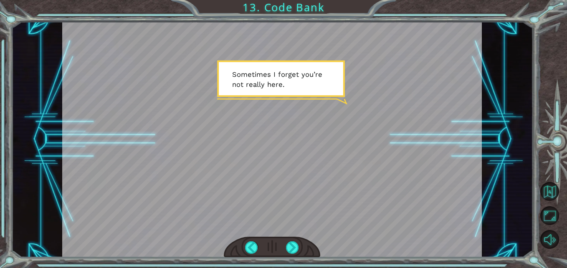
click at [289, 250] on div at bounding box center [292, 247] width 13 height 13
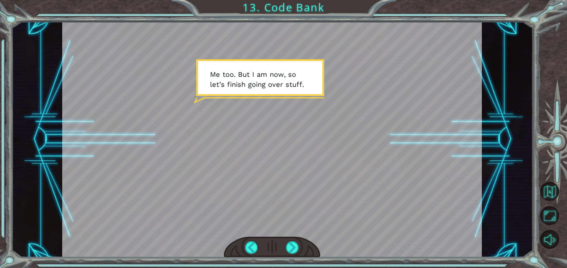
click at [292, 243] on div at bounding box center [292, 247] width 13 height 13
